Goal: Information Seeking & Learning: Learn about a topic

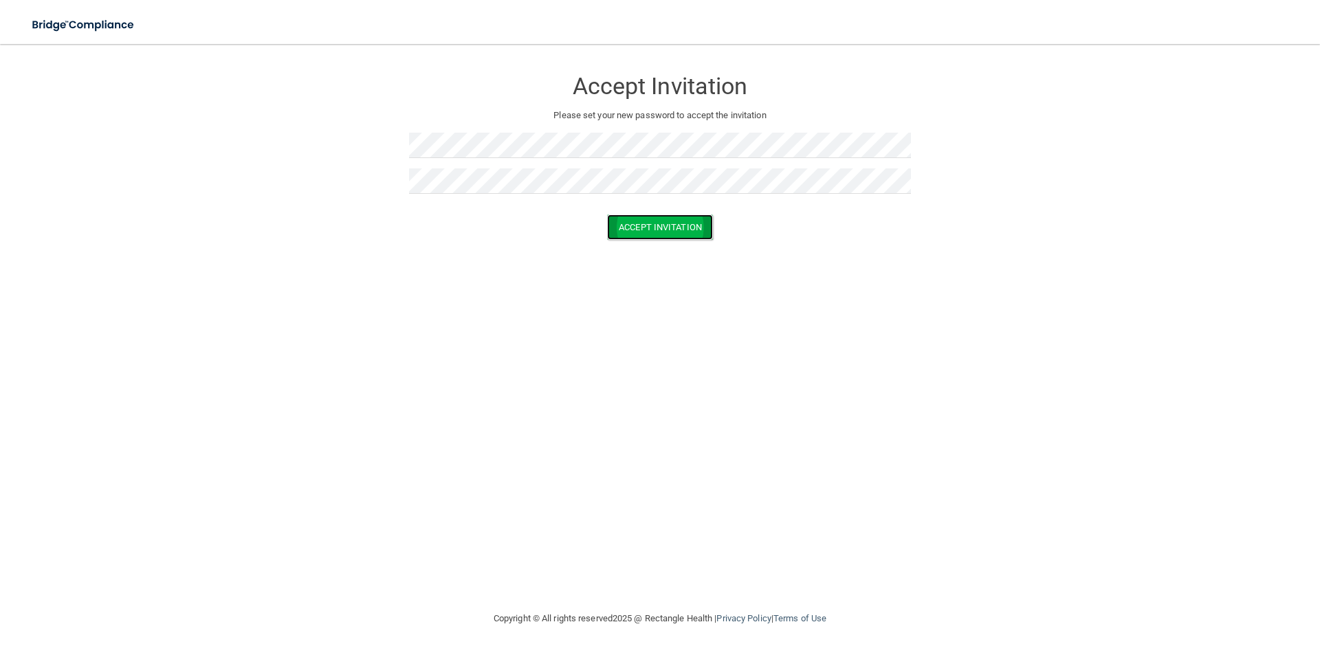
click at [654, 231] on button "Accept Invitation" at bounding box center [660, 226] width 106 height 25
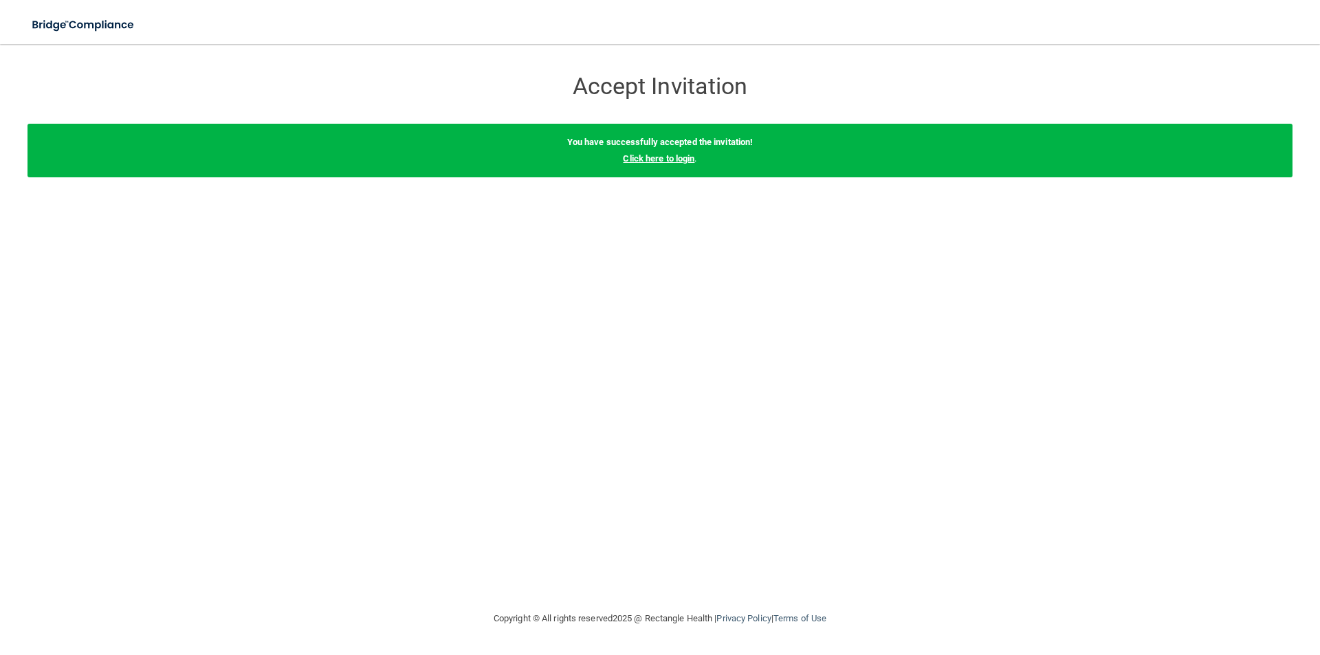
click at [632, 162] on link "Click here to login" at bounding box center [658, 158] width 71 height 10
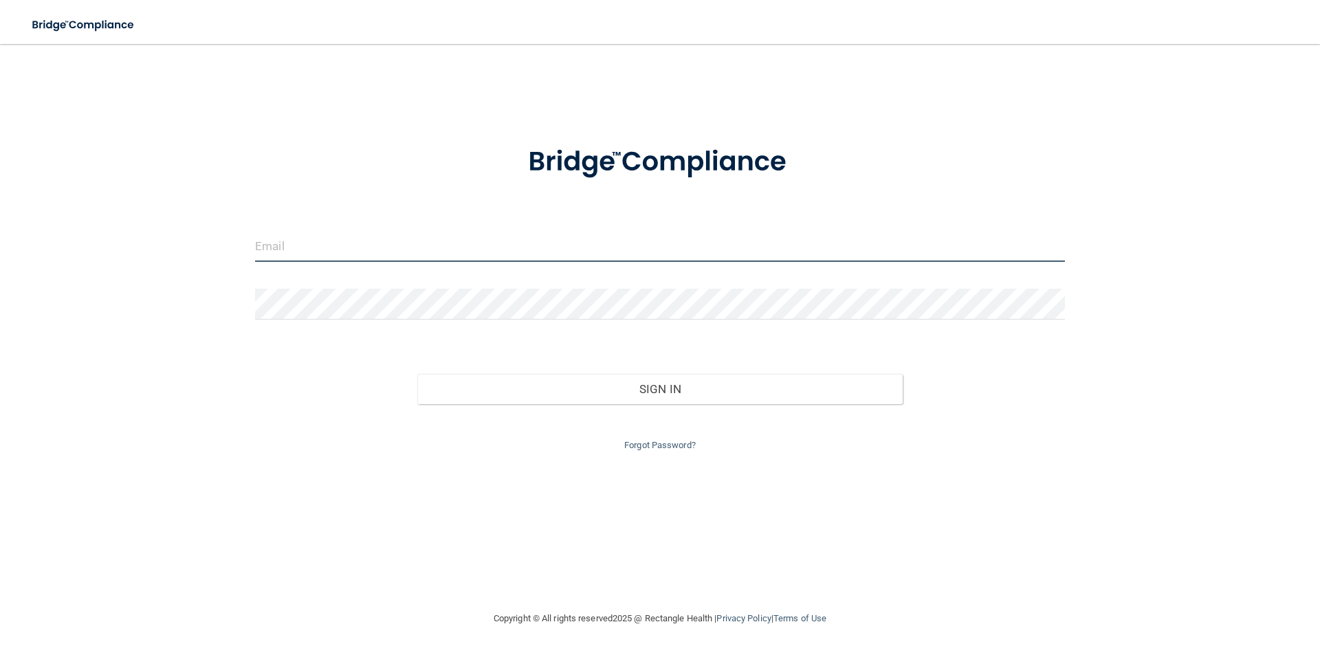
click at [346, 252] on input "email" at bounding box center [660, 246] width 810 height 31
type input "[EMAIL_ADDRESS][DOMAIN_NAME]"
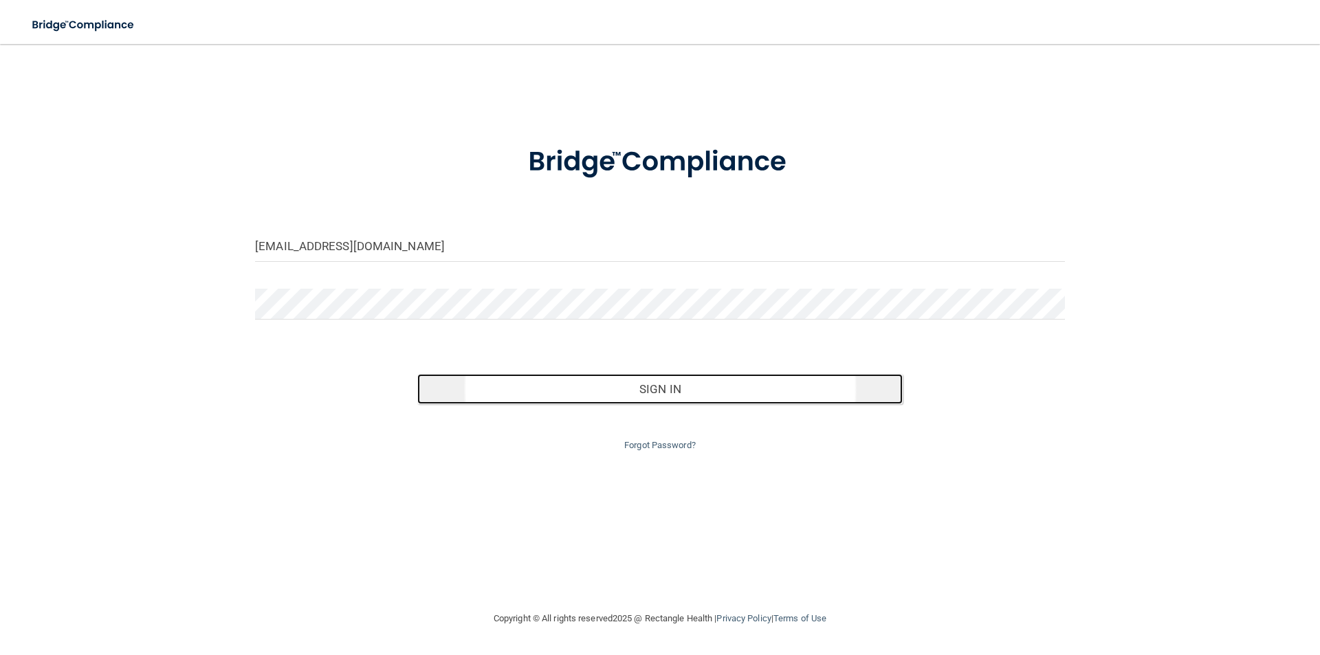
click at [550, 392] on button "Sign In" at bounding box center [660, 389] width 486 height 30
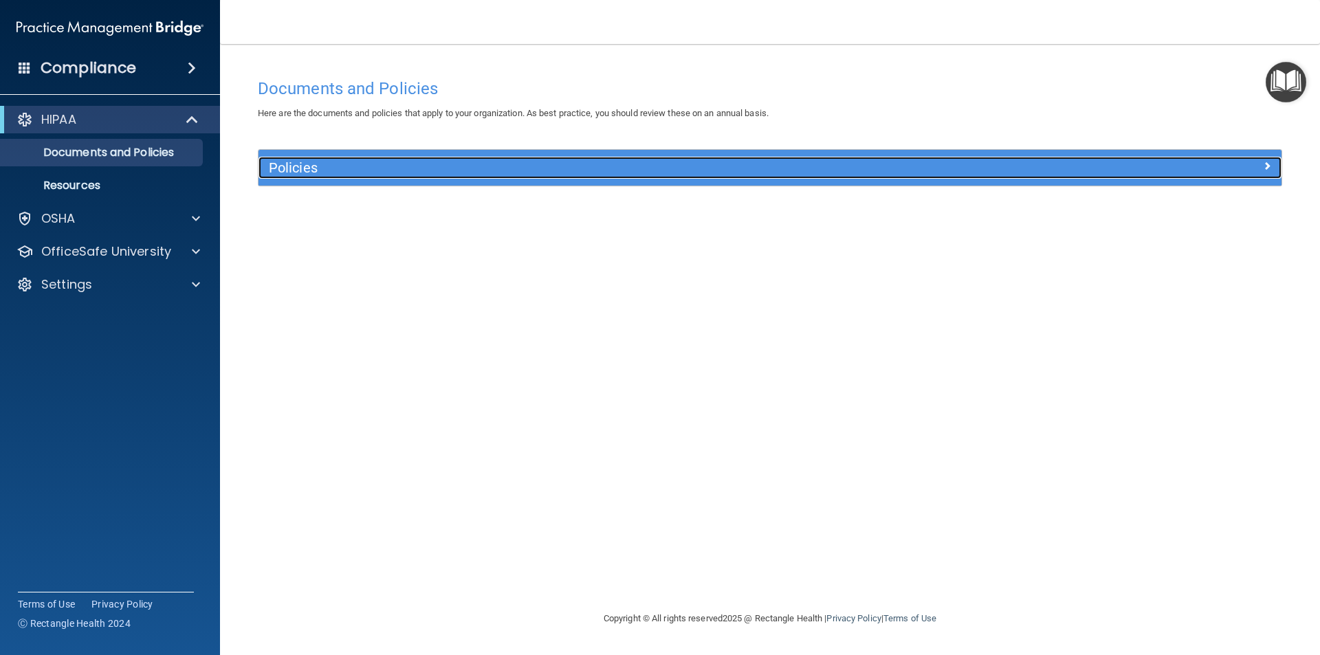
click at [322, 175] on div "Policies" at bounding box center [641, 168] width 767 height 22
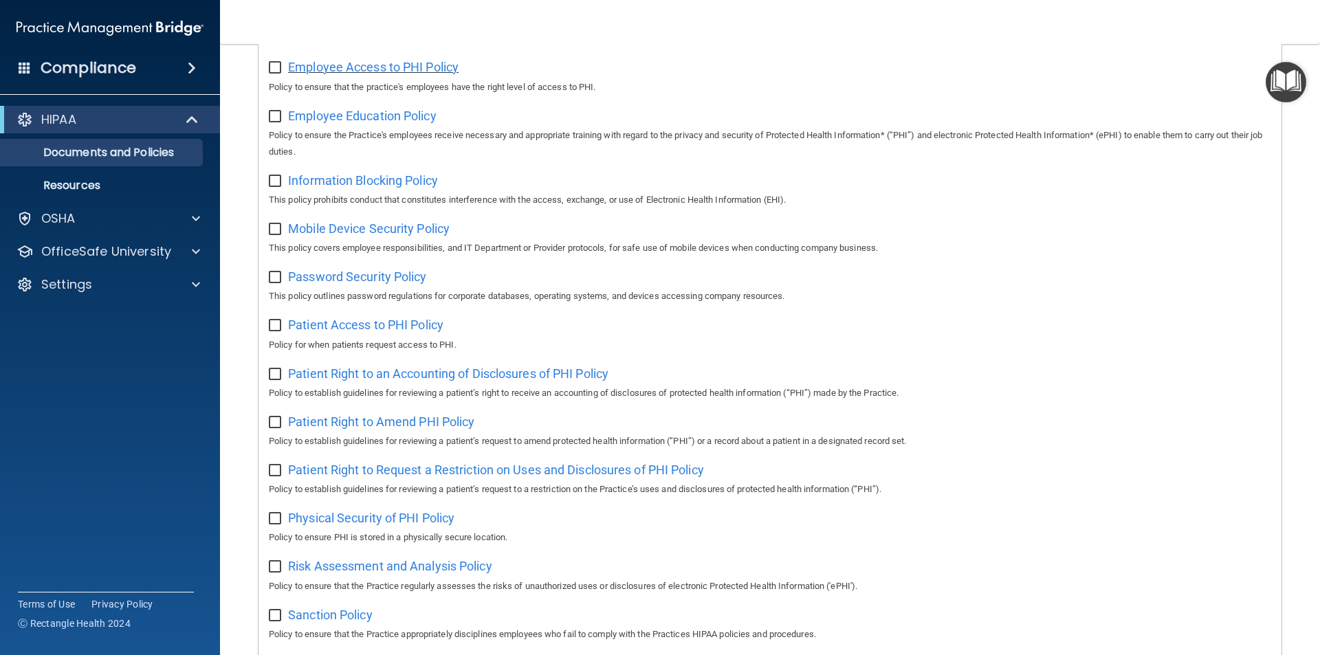
scroll to position [311, 0]
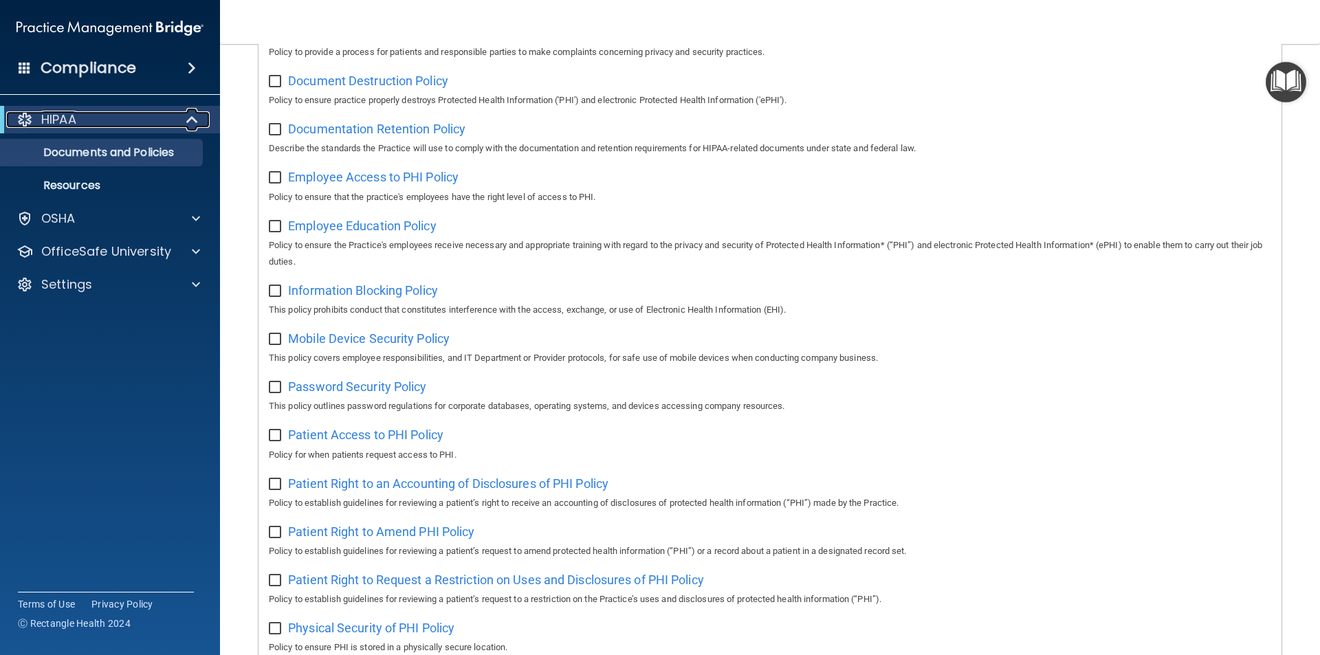
click at [192, 120] on span at bounding box center [194, 119] width 12 height 16
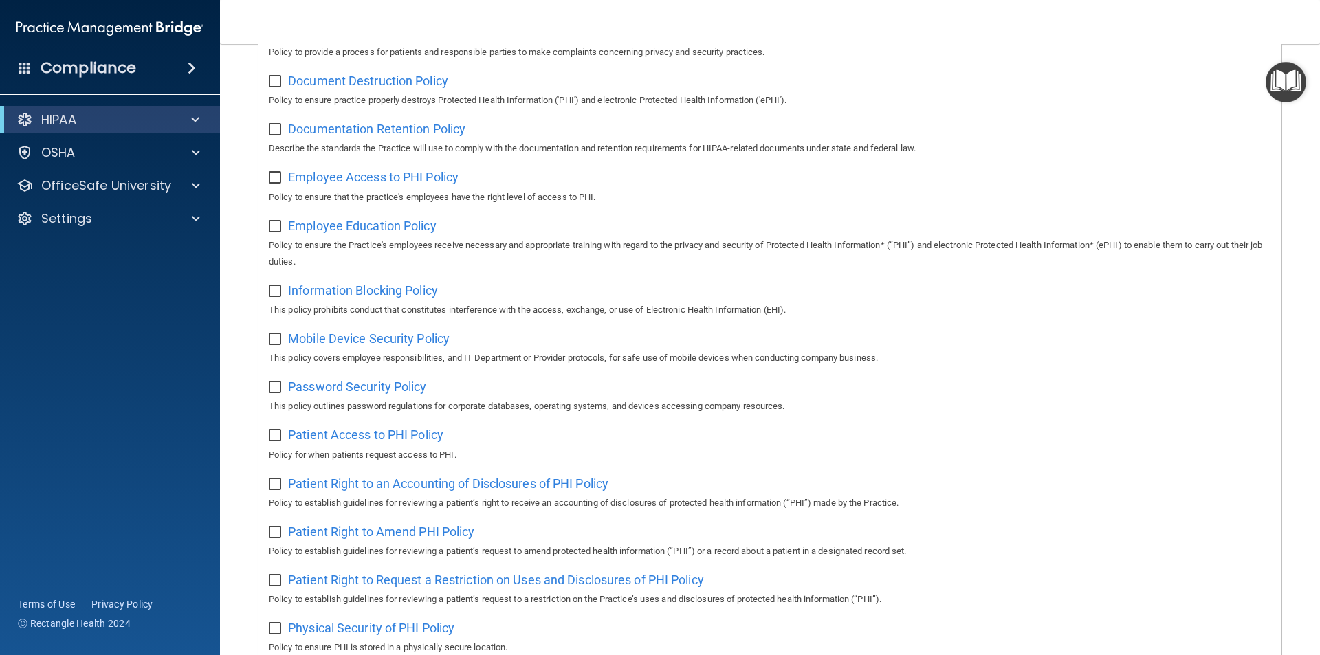
click at [194, 62] on span at bounding box center [192, 68] width 8 height 16
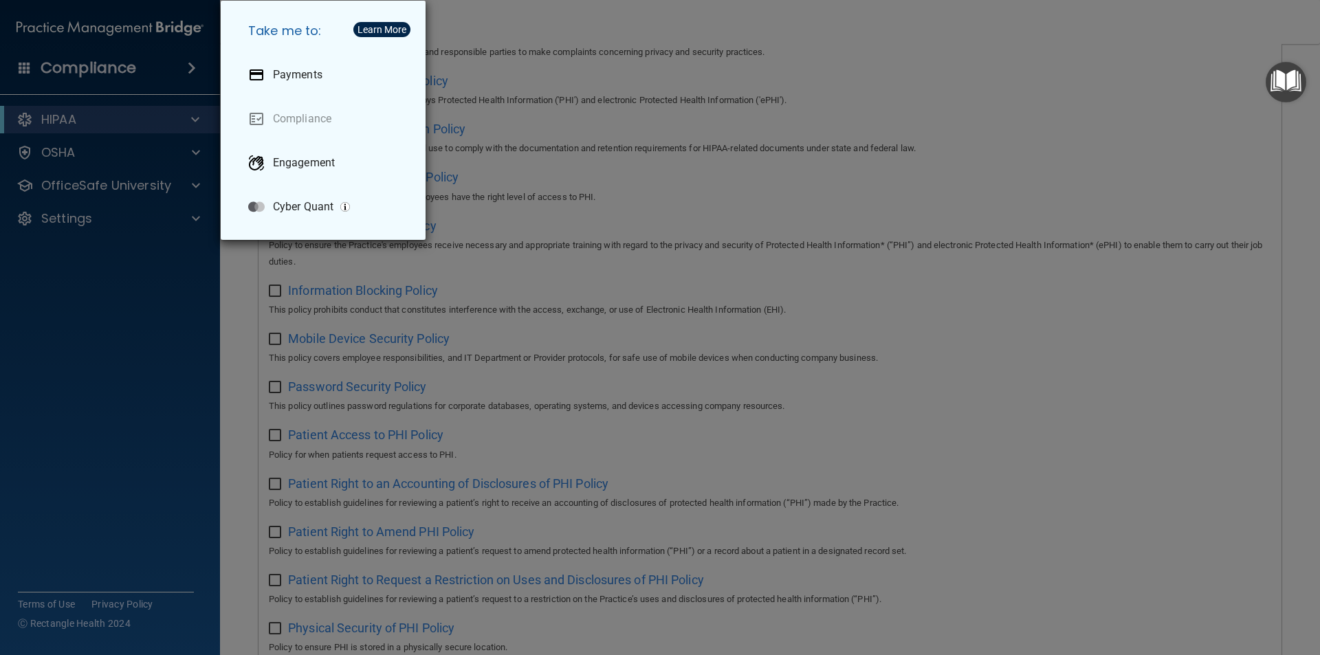
click at [192, 63] on div "Take me to: Payments Compliance Engagement Cyber Quant" at bounding box center [660, 327] width 1320 height 655
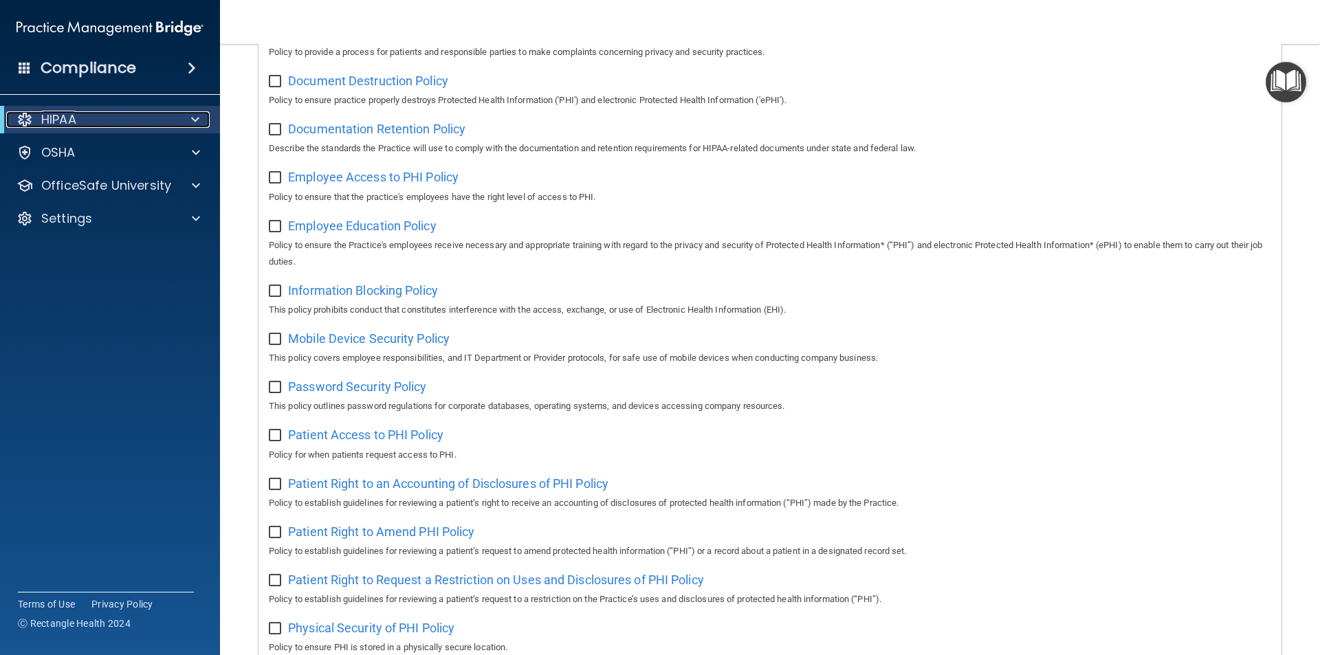
click at [194, 118] on span at bounding box center [195, 119] width 8 height 16
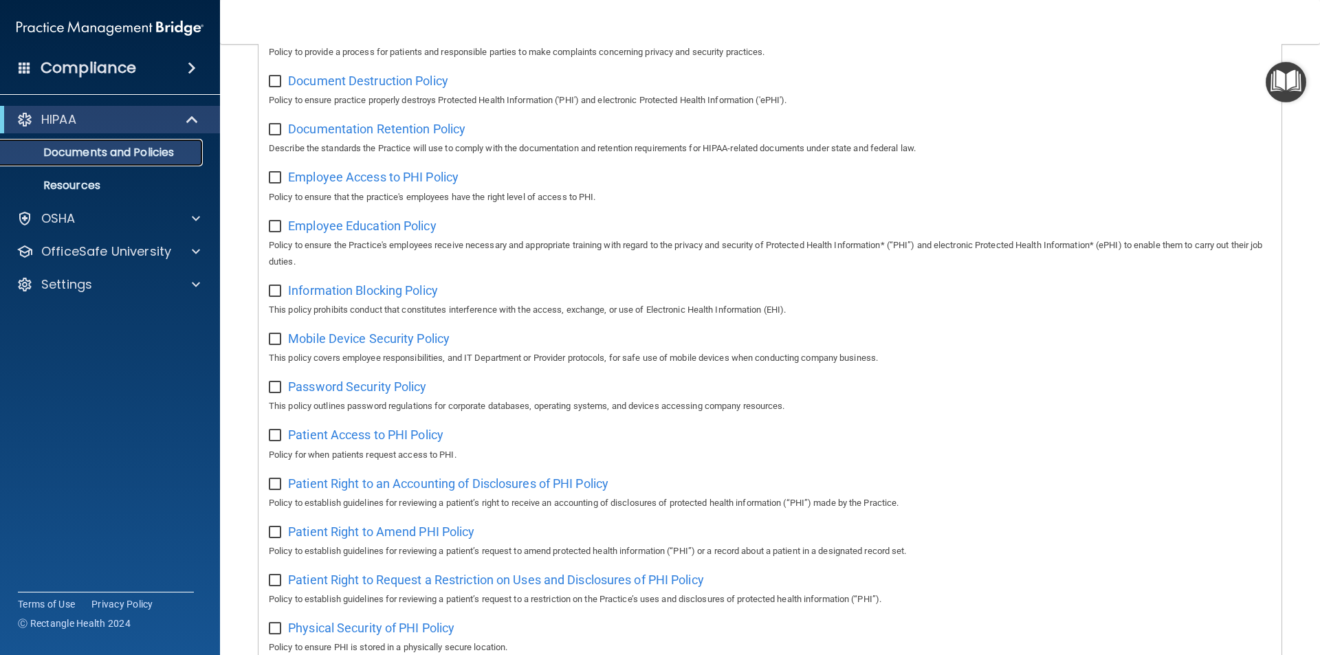
click at [163, 154] on p "Documents and Policies" at bounding box center [103, 153] width 188 height 14
click at [278, 87] on input "checkbox" at bounding box center [277, 81] width 16 height 11
checkbox input "true"
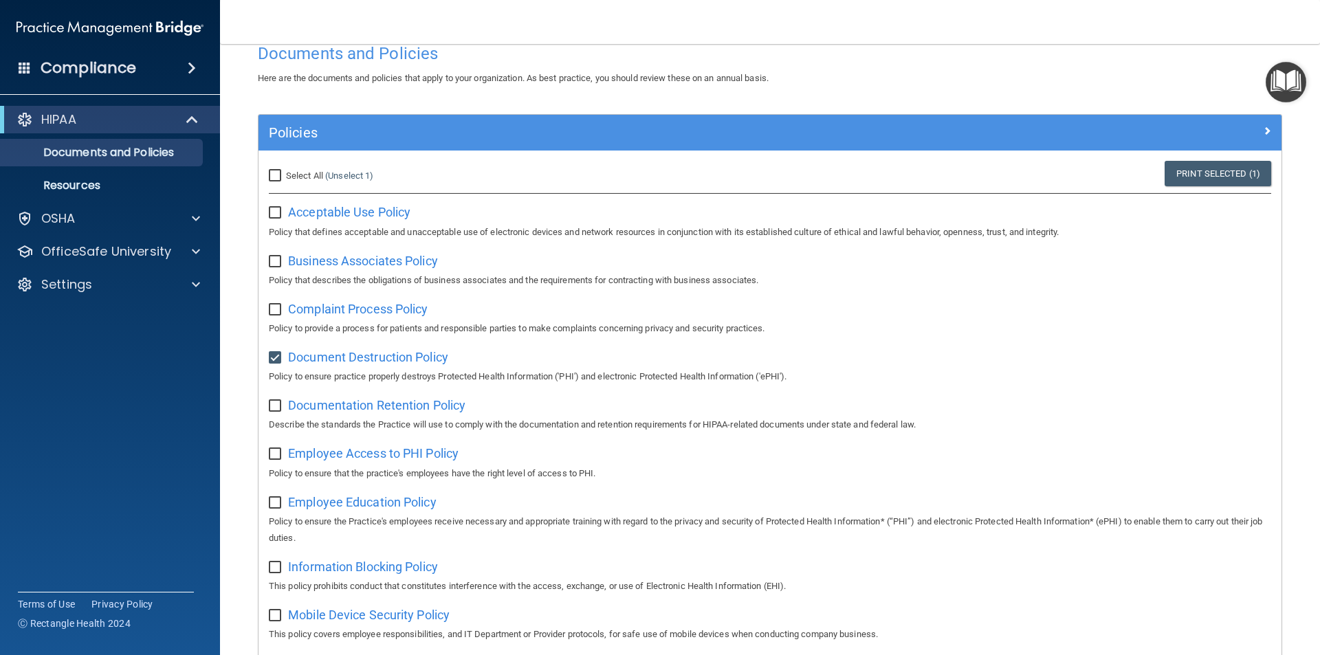
scroll to position [0, 0]
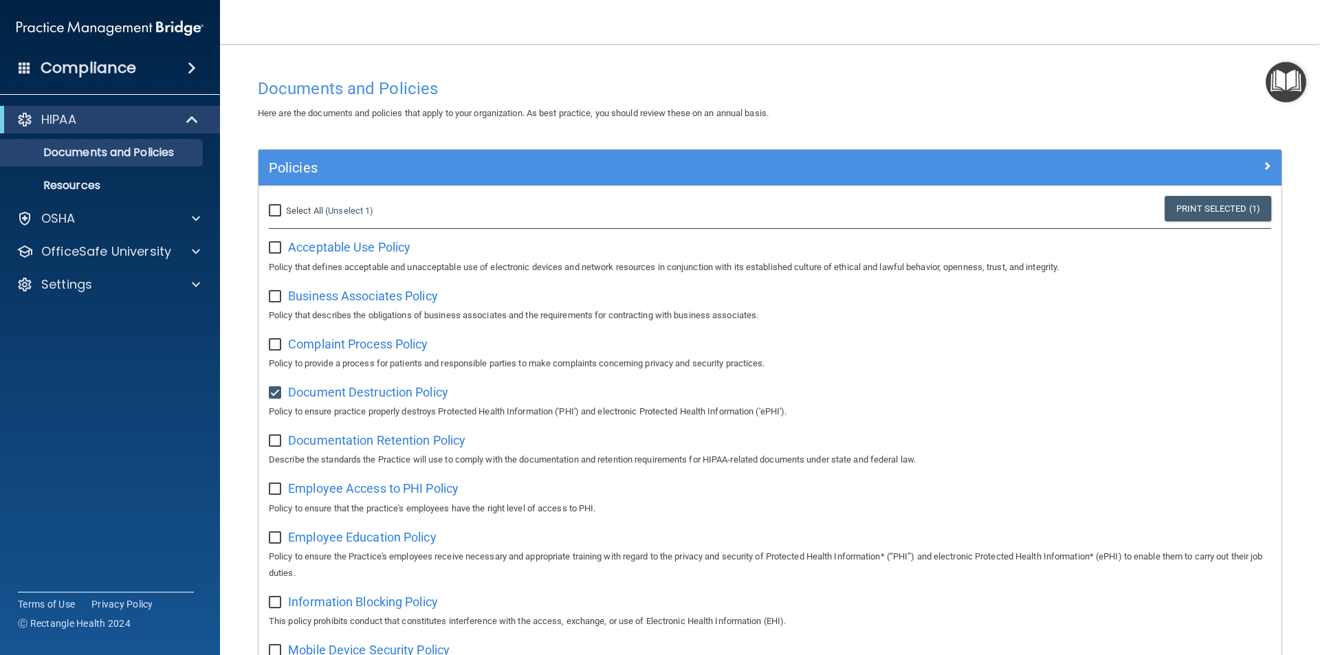
click at [271, 208] on input "Select All (Unselect 1) Unselect All" at bounding box center [277, 210] width 16 height 11
checkbox input "true"
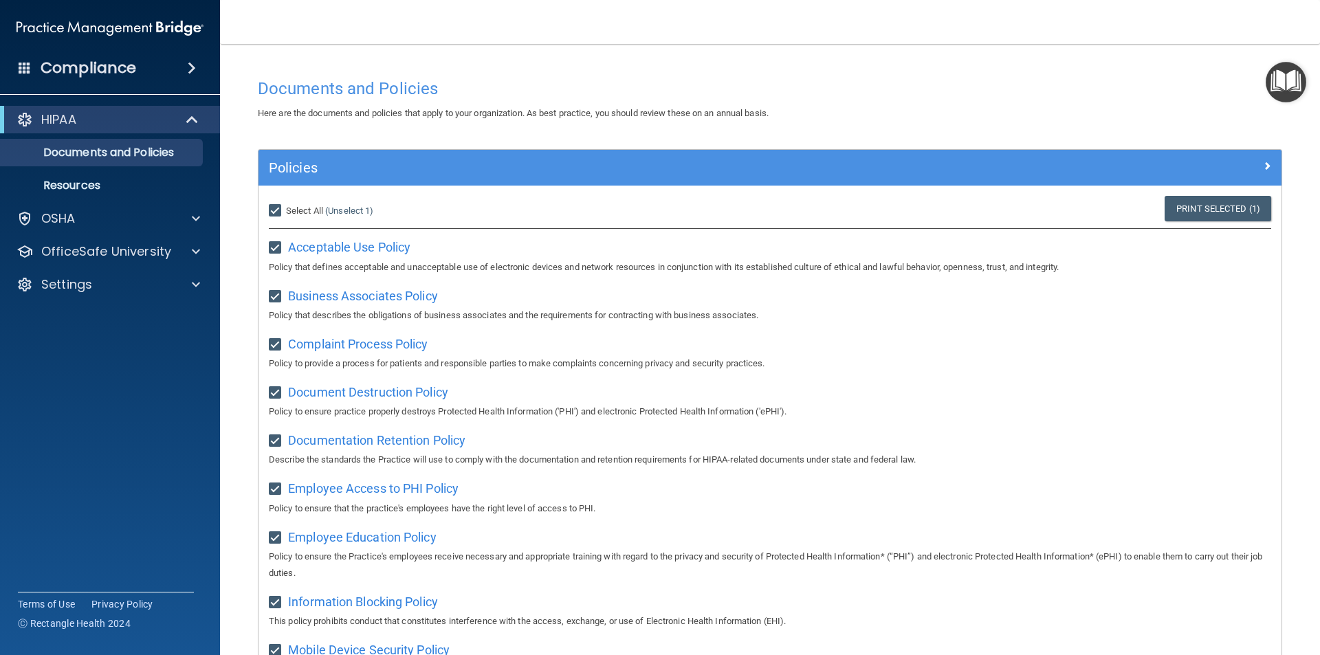
checkbox input "true"
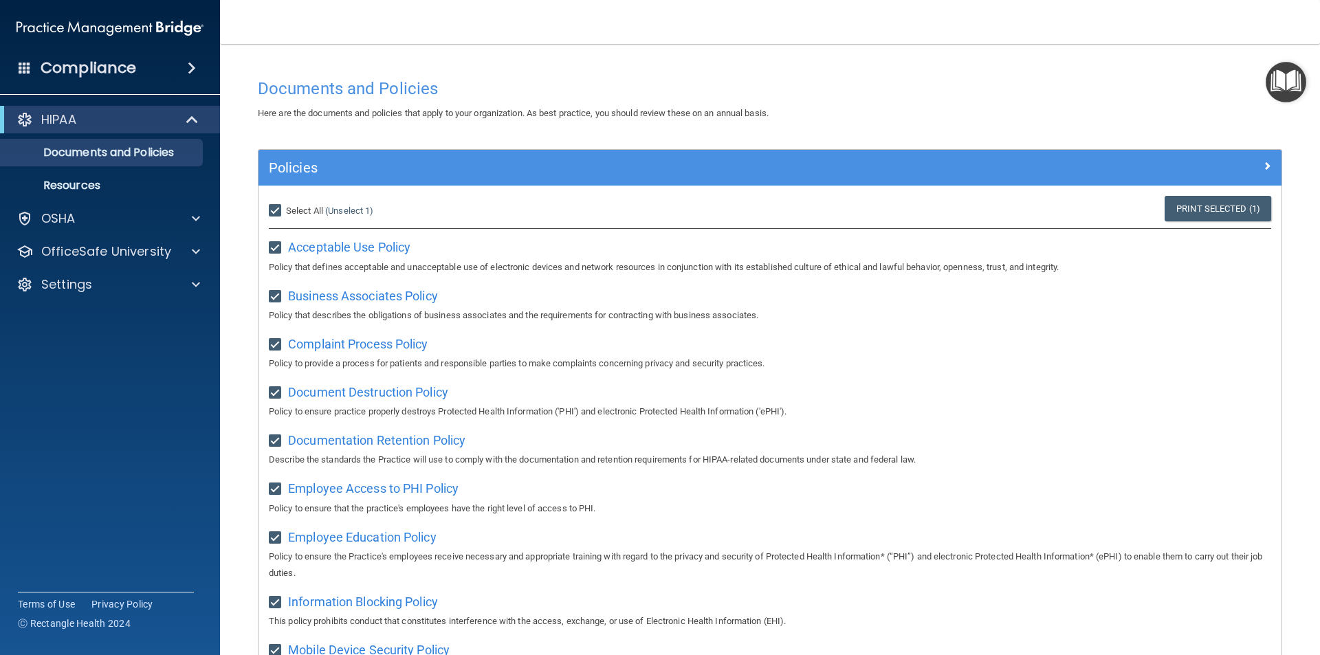
checkbox input "true"
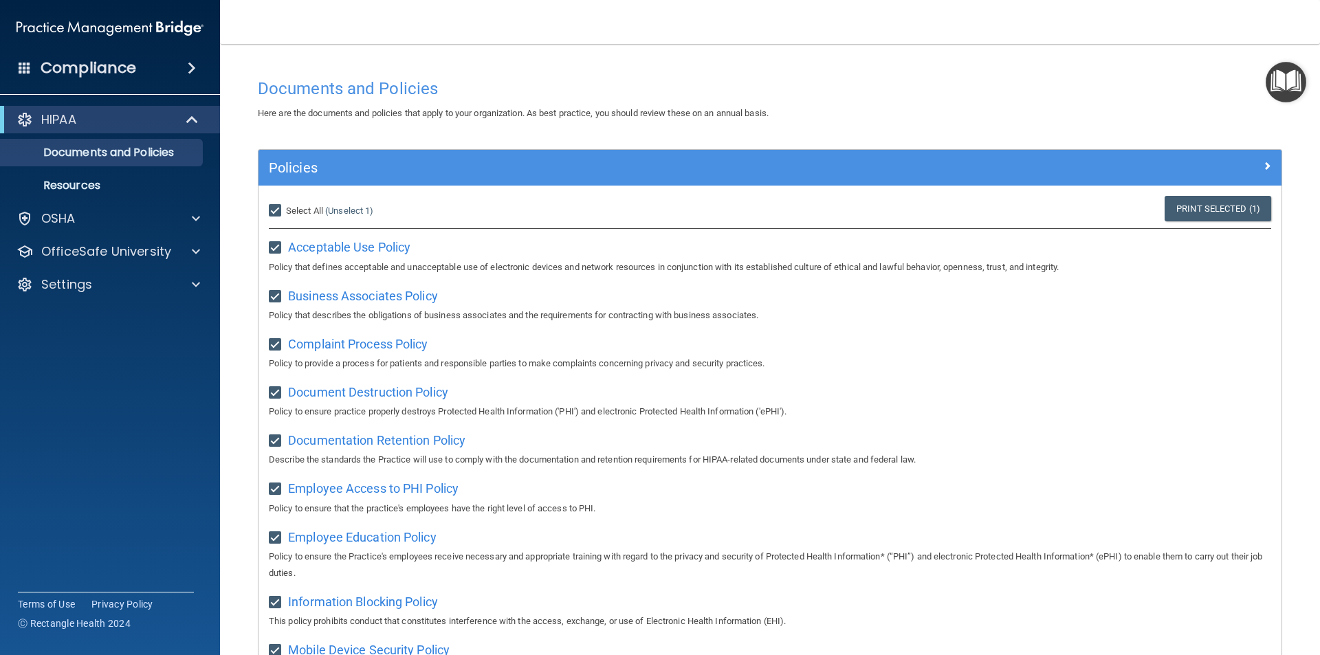
checkbox input "true"
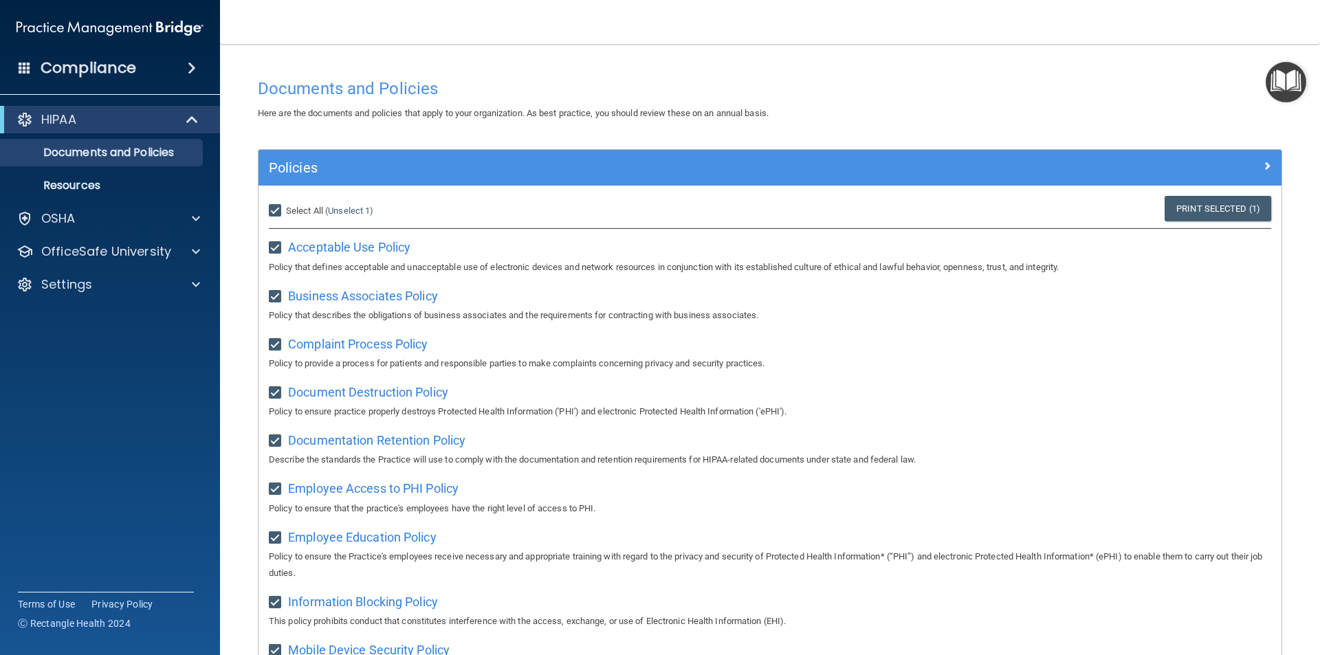
checkbox input "true"
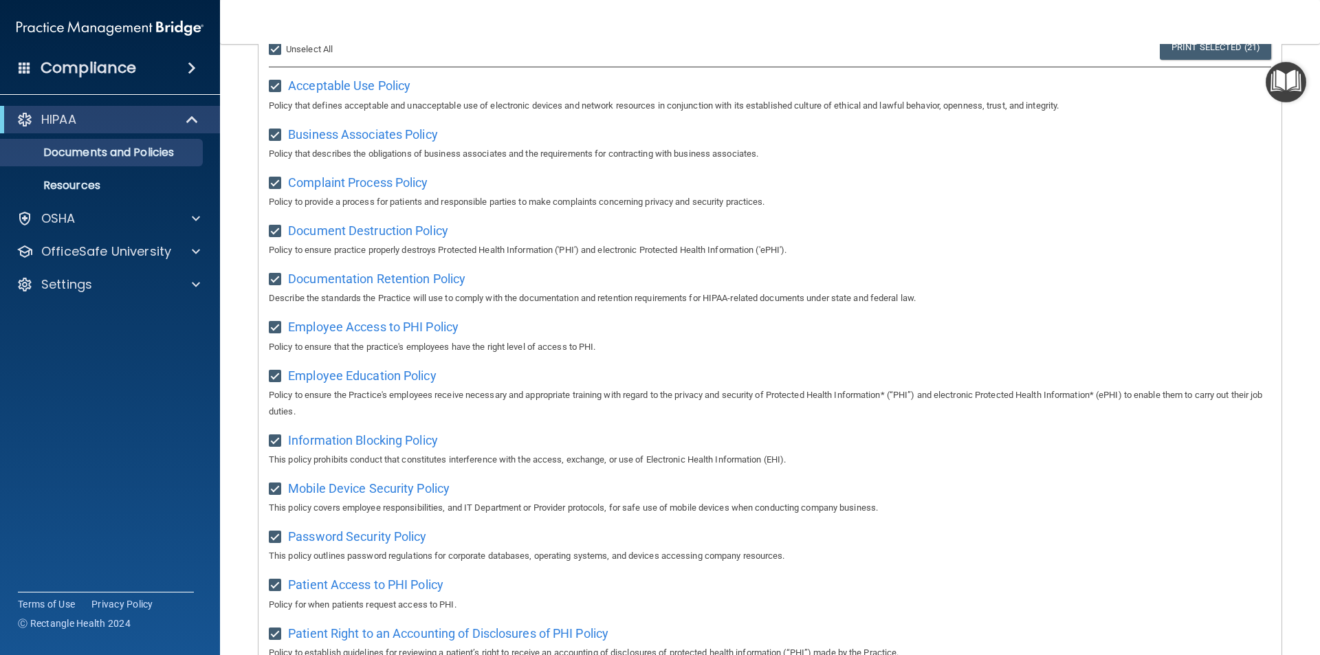
scroll to position [105, 0]
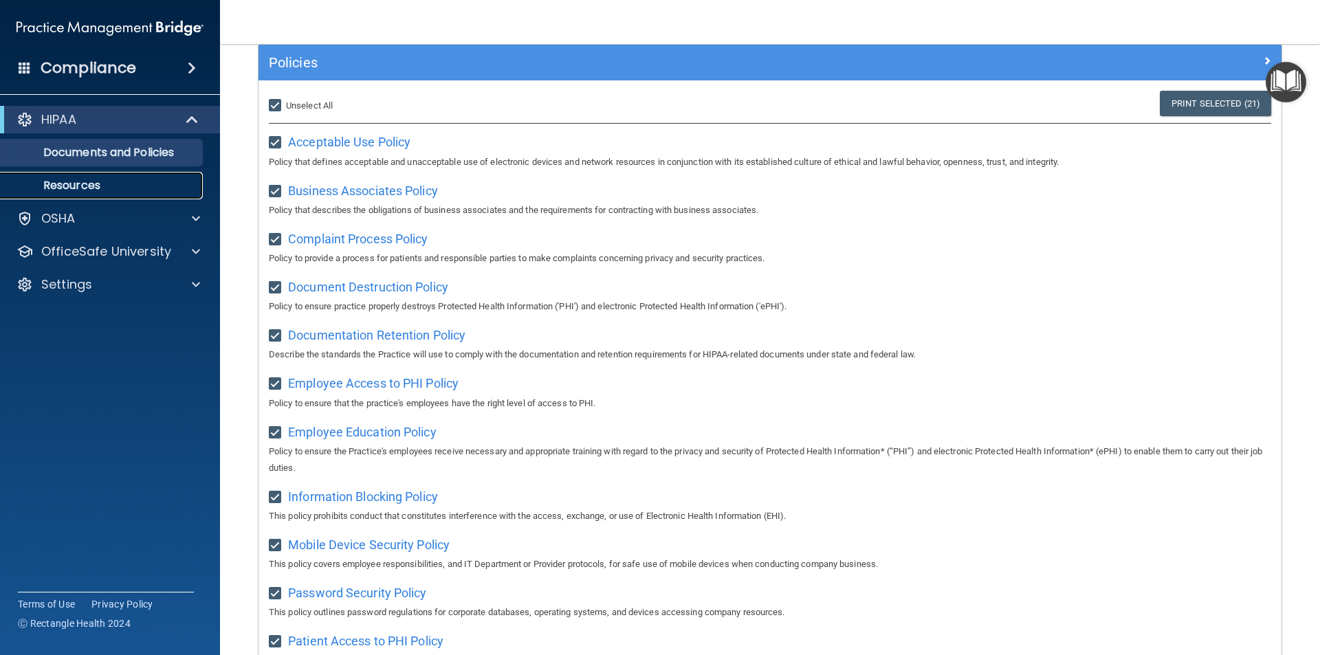
click at [99, 186] on p "Resources" at bounding box center [103, 186] width 188 height 14
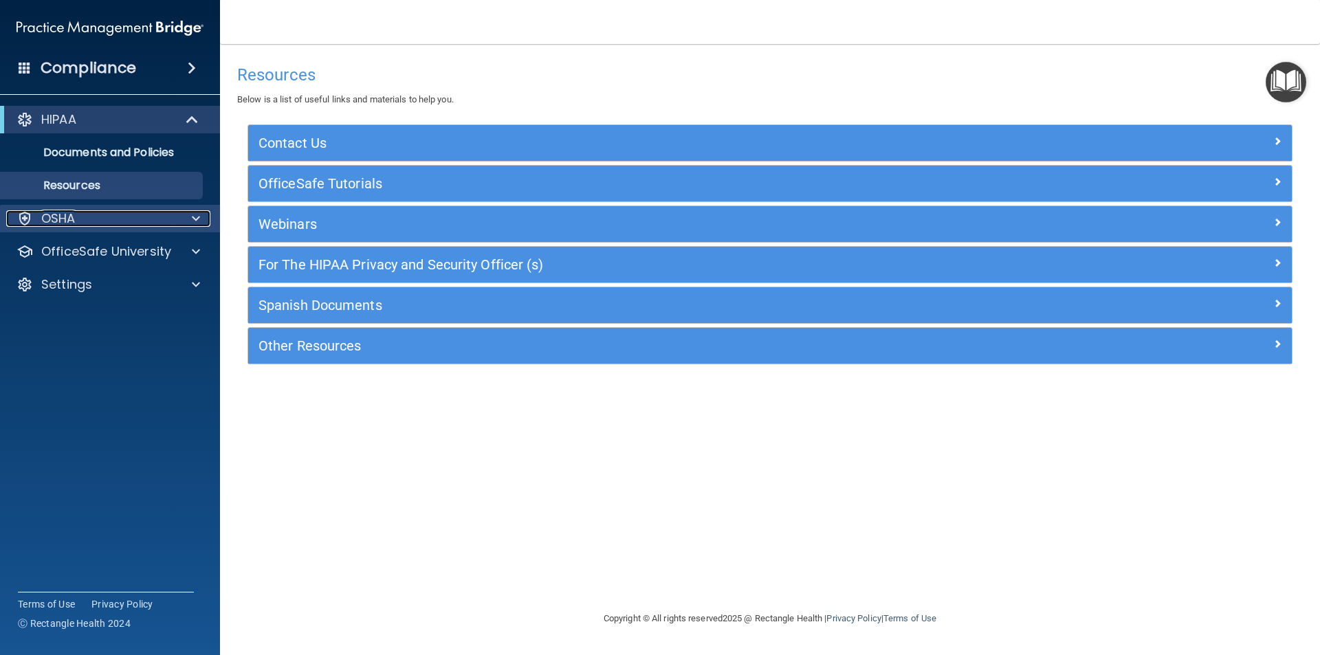
click at [194, 218] on span at bounding box center [196, 218] width 8 height 16
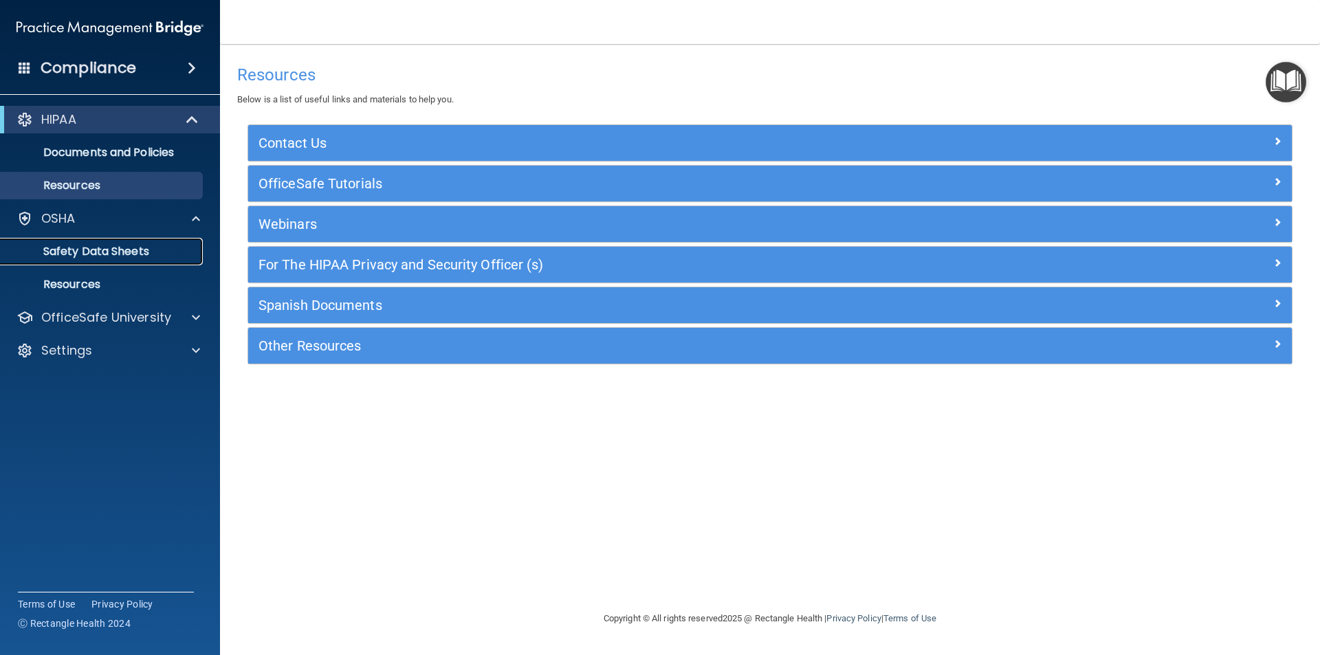
click at [147, 249] on p "Safety Data Sheets" at bounding box center [103, 252] width 188 height 14
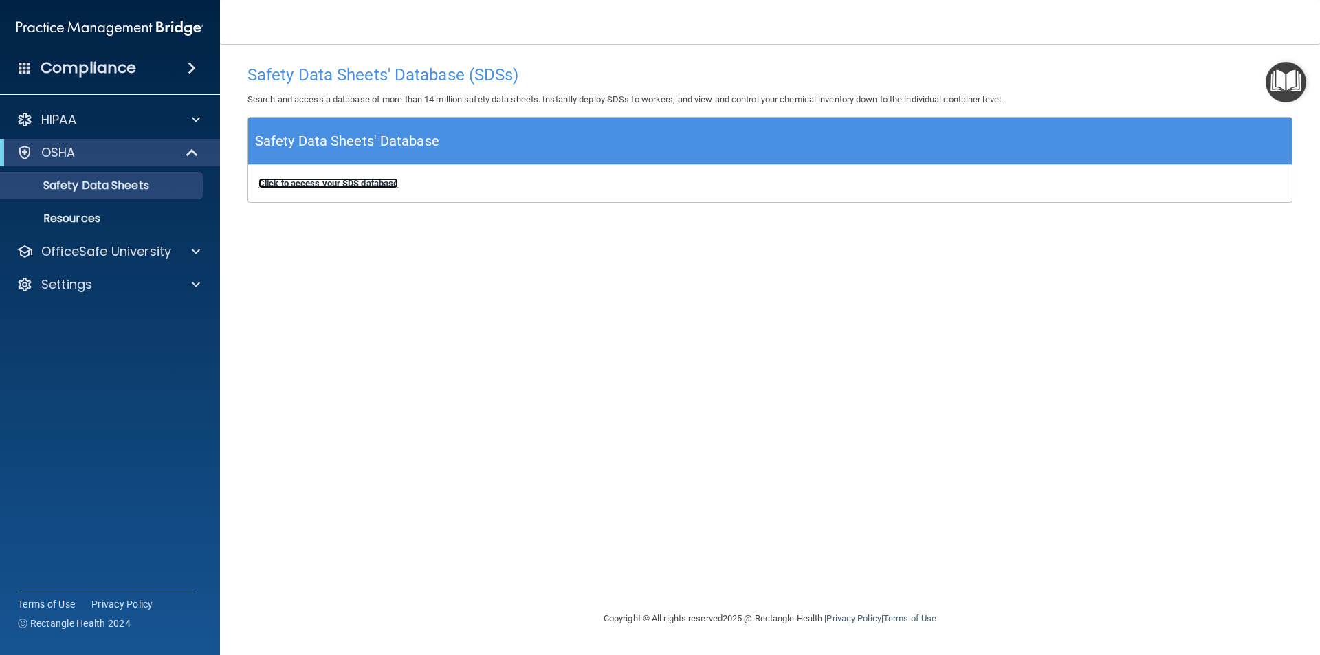
click at [355, 184] on b "Click to access your SDS database" at bounding box center [328, 183] width 140 height 10
click at [109, 225] on link "Resources" at bounding box center [94, 218] width 216 height 27
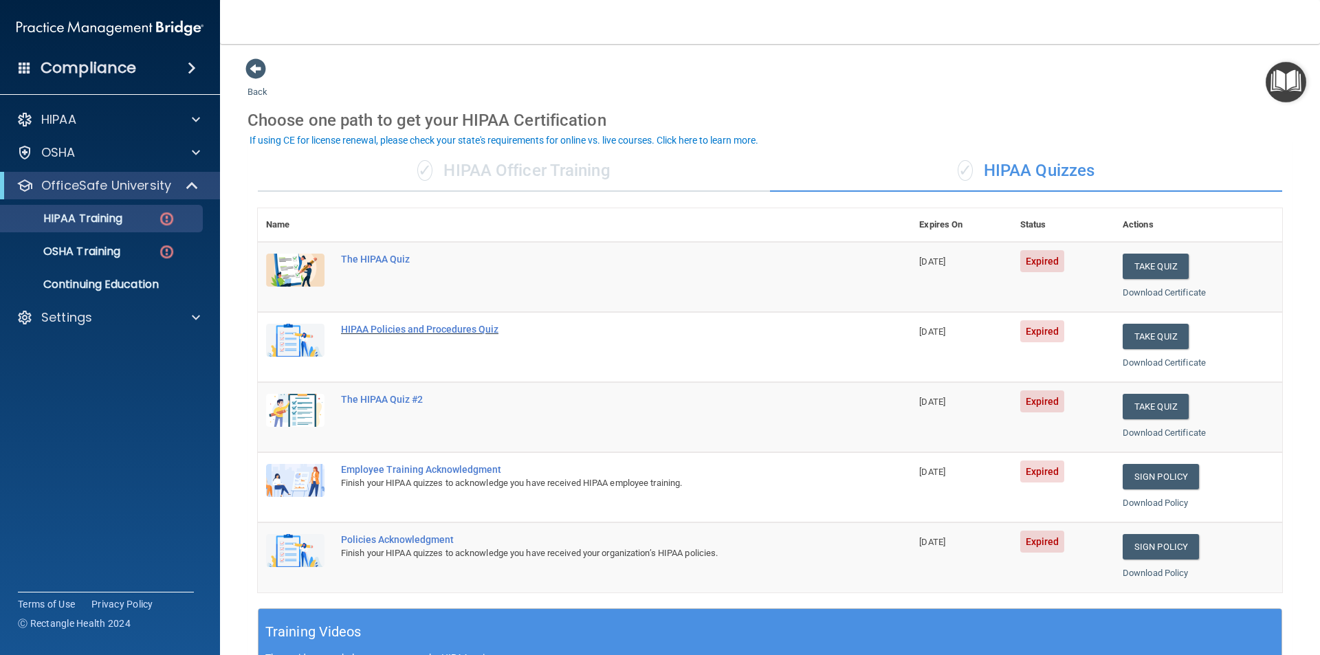
click at [386, 329] on div "HIPAA Policies and Procedures Quiz" at bounding box center [591, 329] width 501 height 11
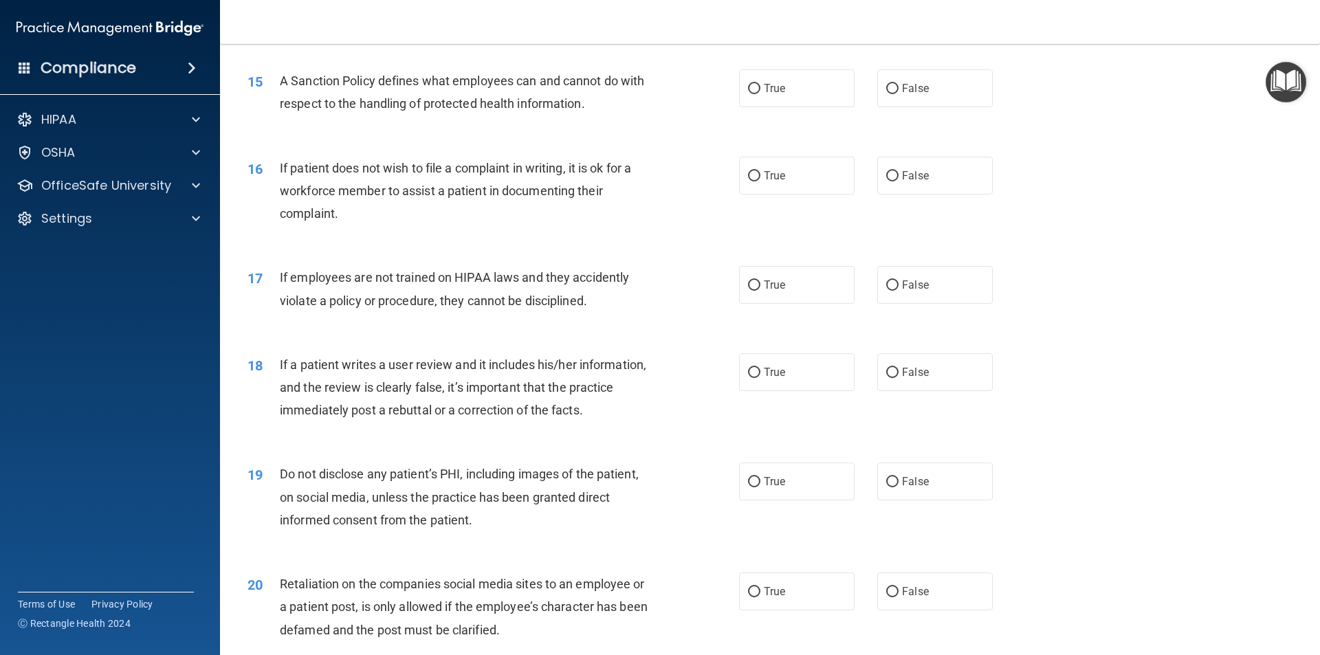
scroll to position [1352, 0]
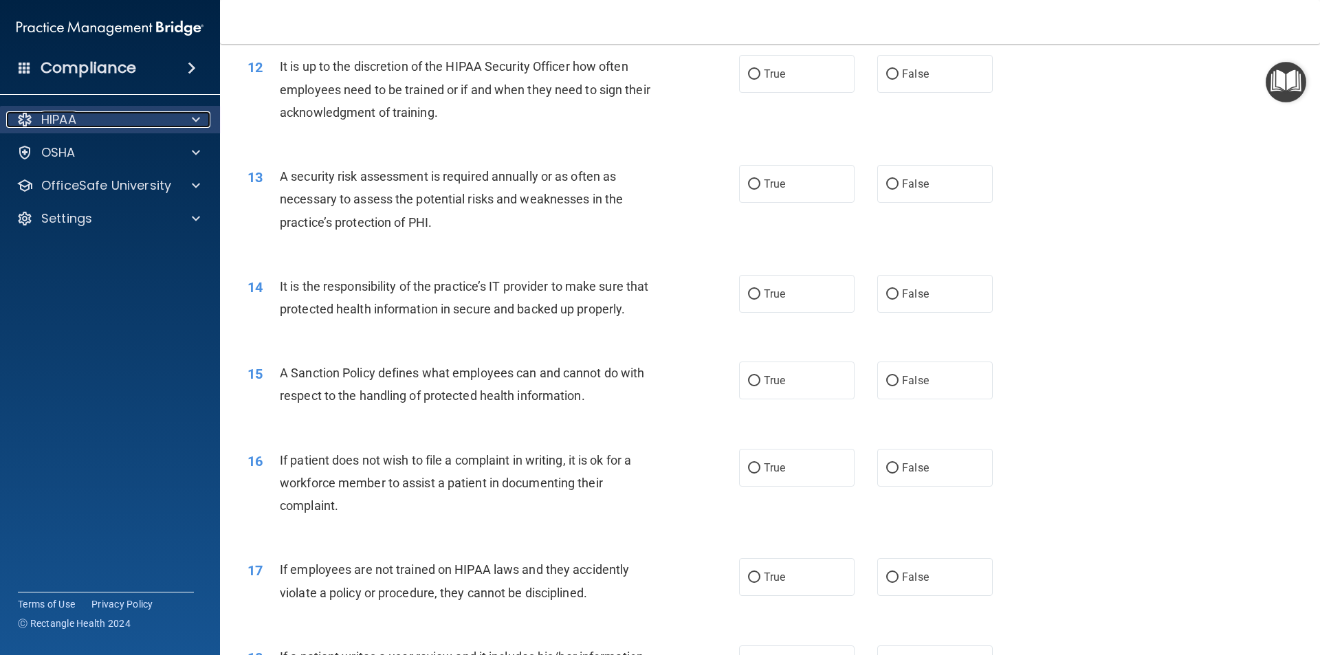
click at [199, 121] on span at bounding box center [196, 119] width 8 height 16
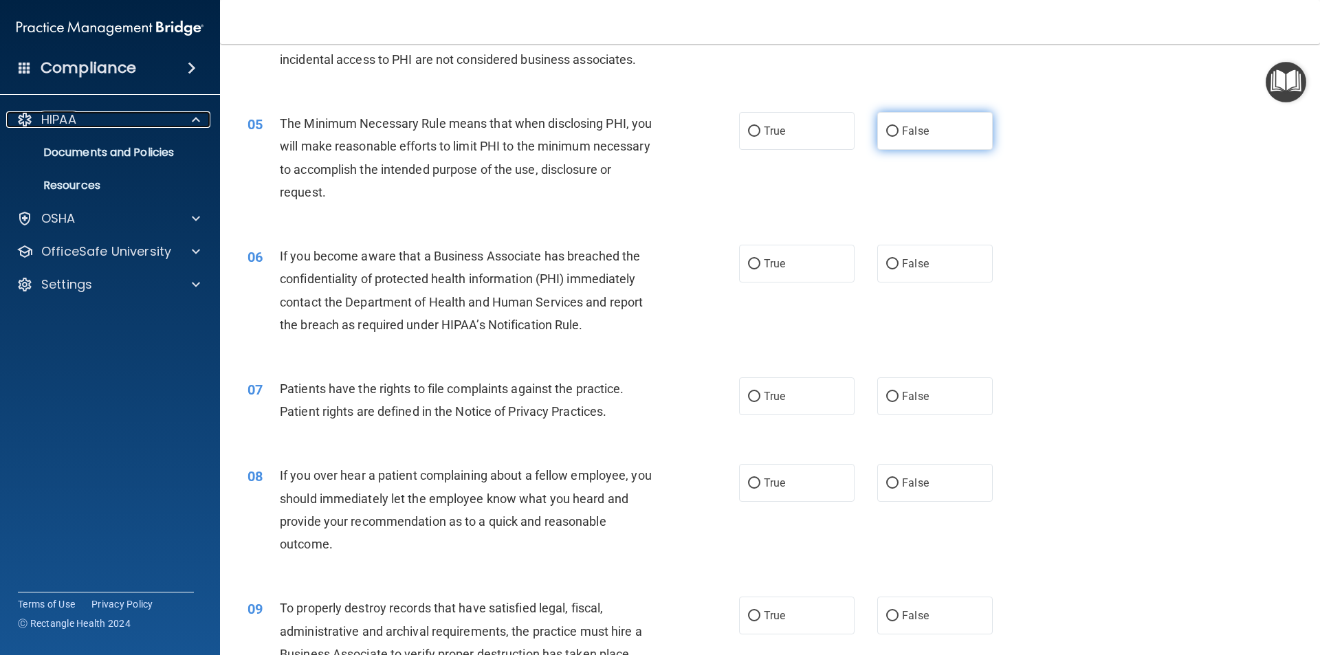
scroll to position [0, 0]
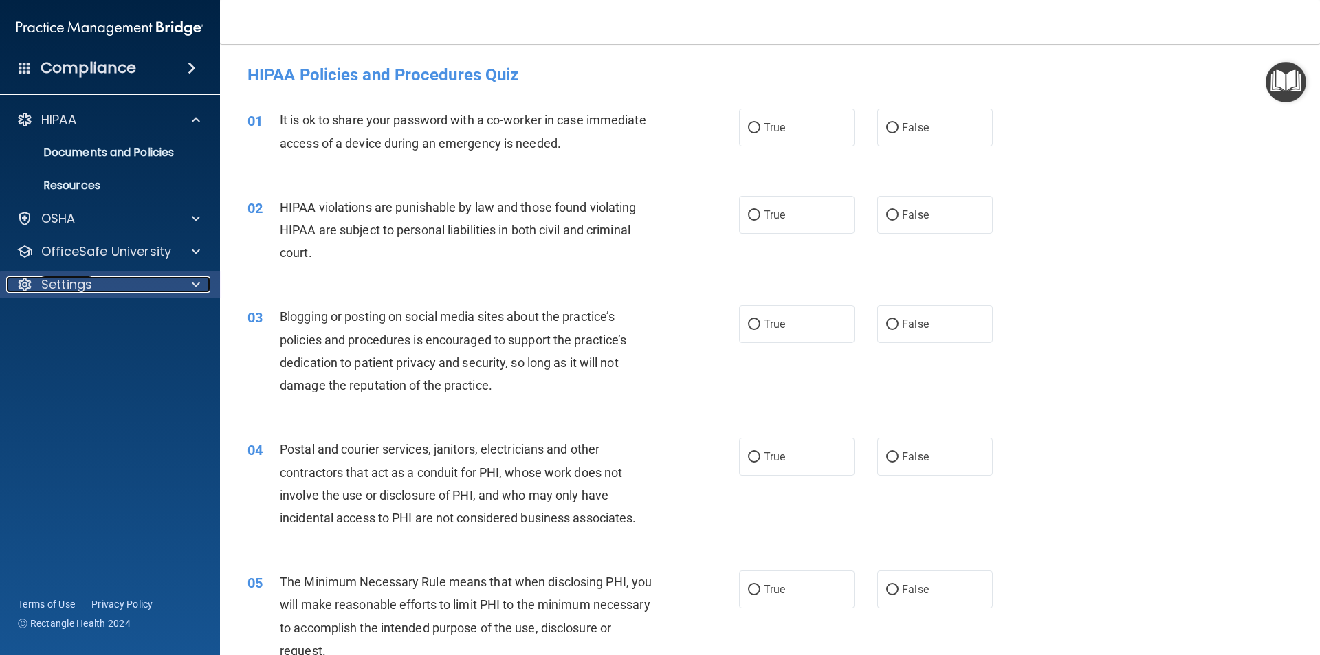
click at [107, 285] on div "Settings" at bounding box center [91, 284] width 170 height 16
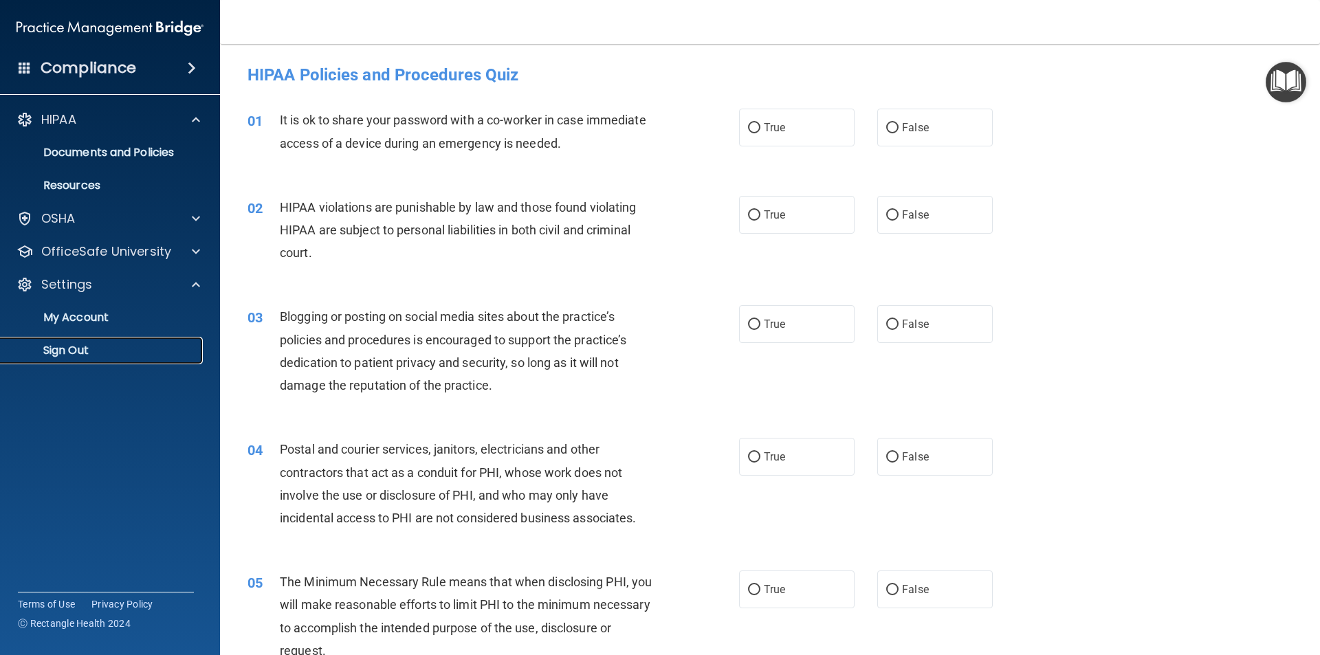
click at [72, 355] on p "Sign Out" at bounding box center [103, 351] width 188 height 14
